Goal: Navigation & Orientation: Find specific page/section

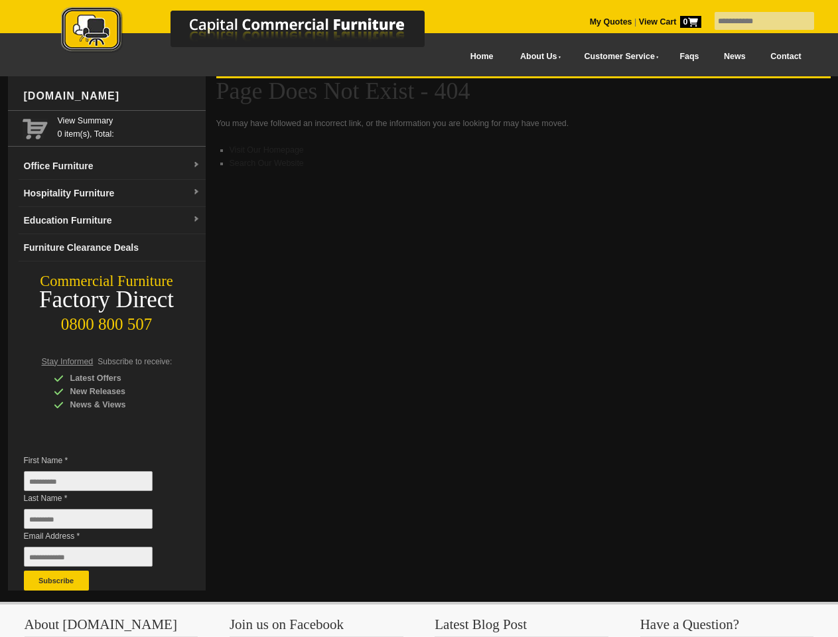
click at [755, 21] on input "text" at bounding box center [763, 21] width 99 height 18
click at [98, 522] on input "Last Name *" at bounding box center [88, 519] width 129 height 20
click at [56, 580] on button "Subscribe" at bounding box center [56, 580] width 65 height 20
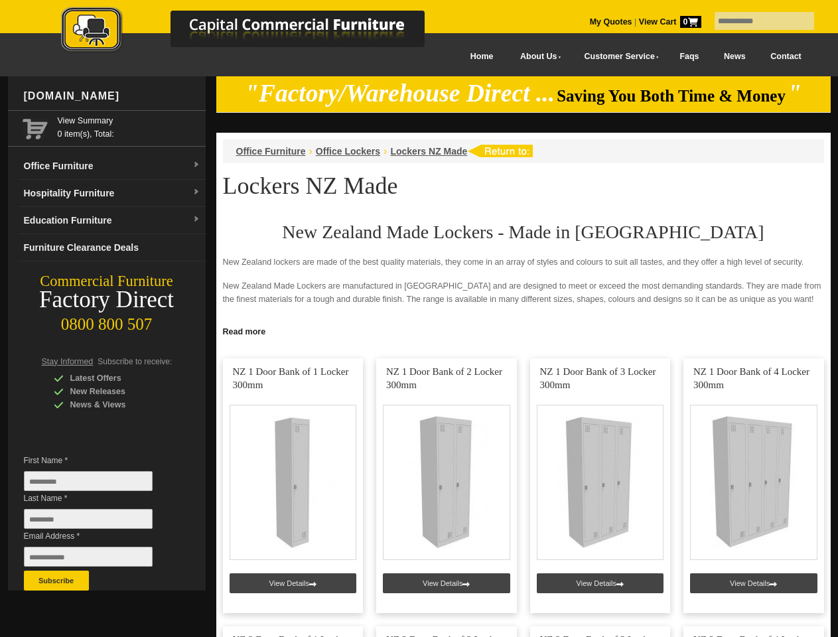
click at [755, 21] on input "text" at bounding box center [763, 21] width 99 height 18
click at [98, 522] on input "Last Name *" at bounding box center [88, 519] width 129 height 20
click at [56, 580] on button "Subscribe" at bounding box center [56, 580] width 65 height 20
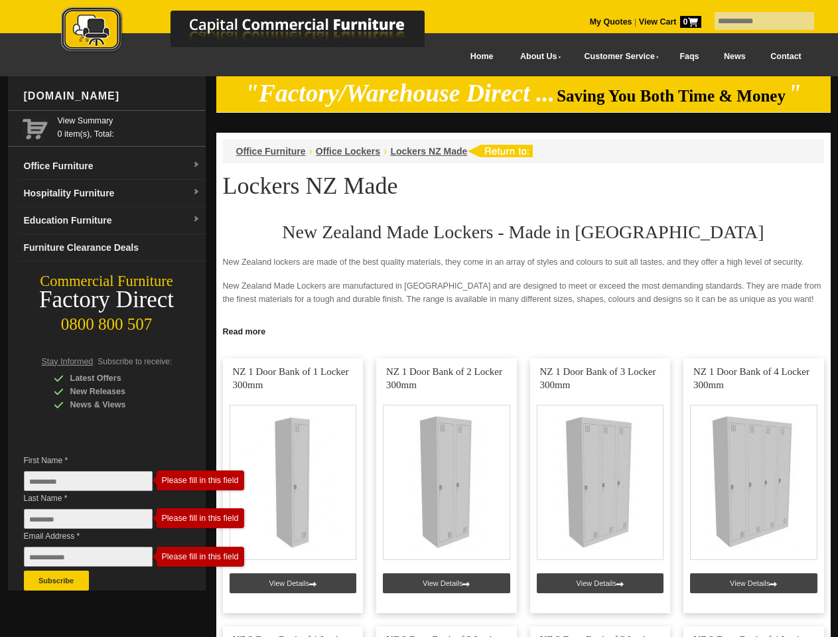
click at [523, 330] on link "Read more" at bounding box center [523, 330] width 614 height 17
